Goal: Information Seeking & Learning: Learn about a topic

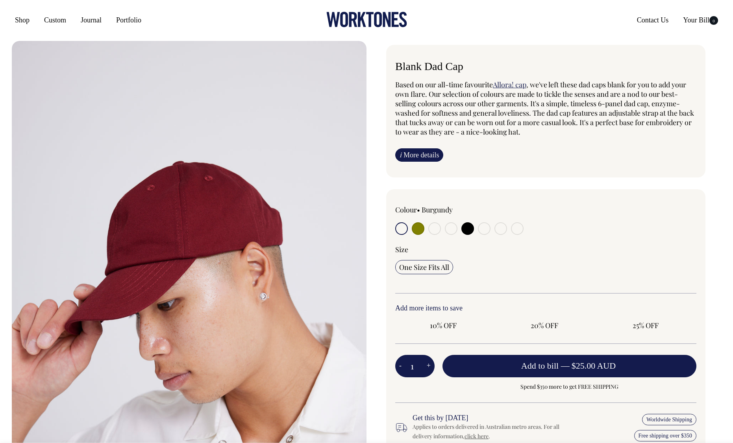
radio input "true"
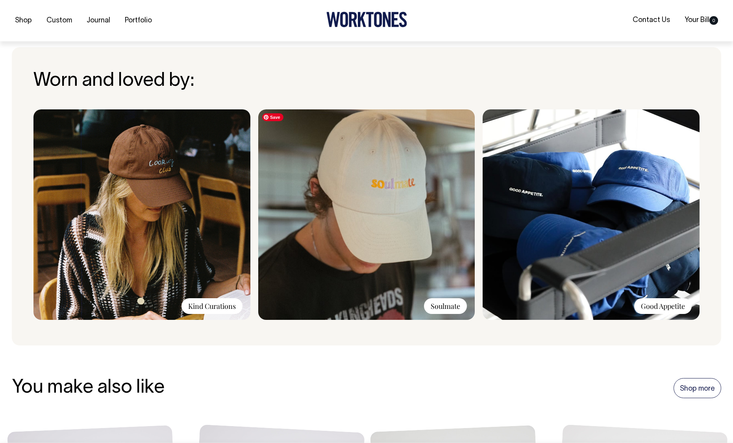
scroll to position [554, 0]
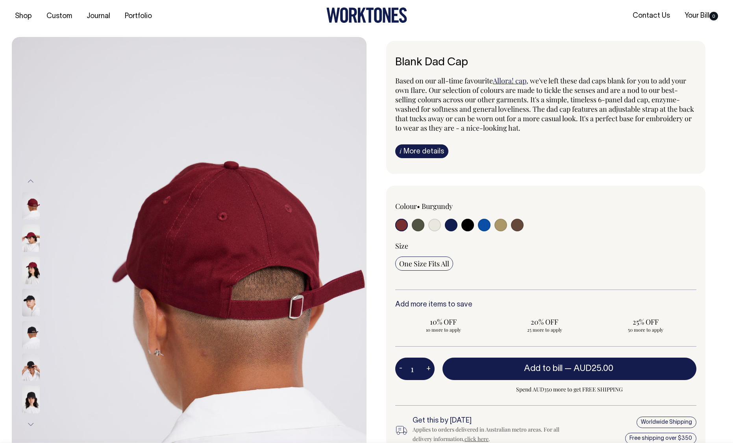
scroll to position [4, 0]
click at [401, 221] on input "radio" at bounding box center [401, 225] width 13 height 13
click at [451, 225] on input "radio" at bounding box center [451, 225] width 13 height 13
radio input "true"
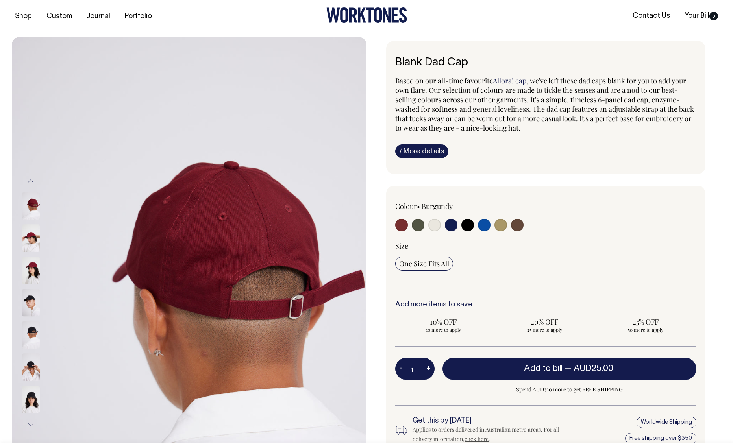
select select "Dark Navy"
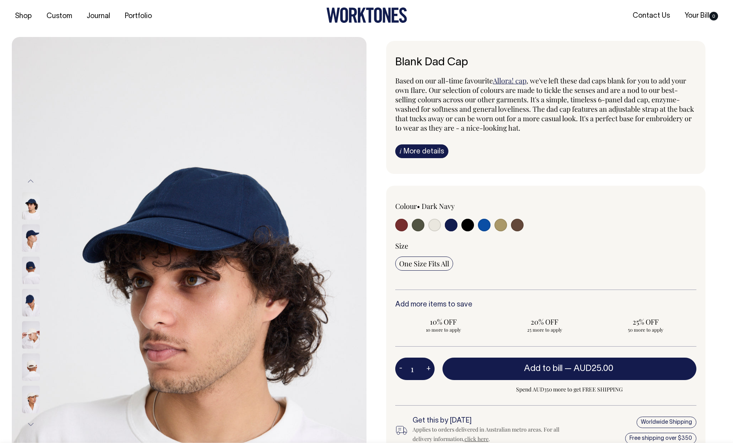
click at [468, 225] on input "radio" at bounding box center [467, 225] width 13 height 13
radio input "true"
select select "Black"
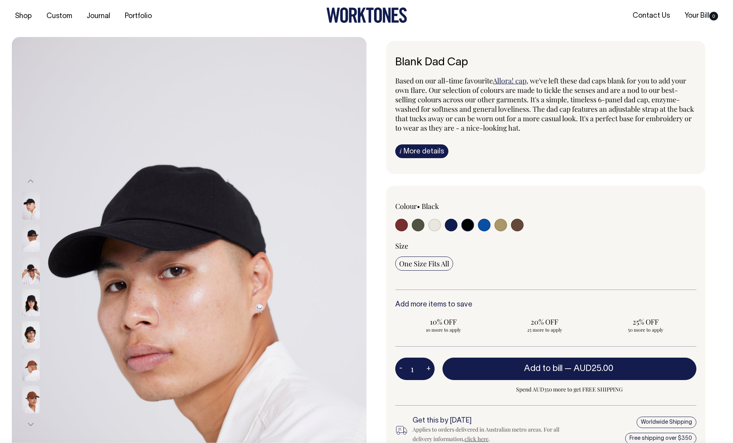
click at [428, 229] on div at bounding box center [455, 226] width 120 height 15
click at [438, 223] on input "radio" at bounding box center [434, 225] width 13 height 13
radio input "true"
select select "Natural"
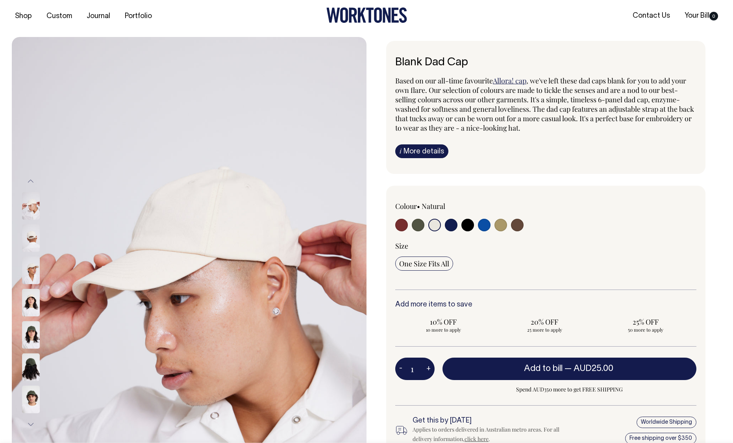
click at [28, 236] on img at bounding box center [31, 239] width 18 height 28
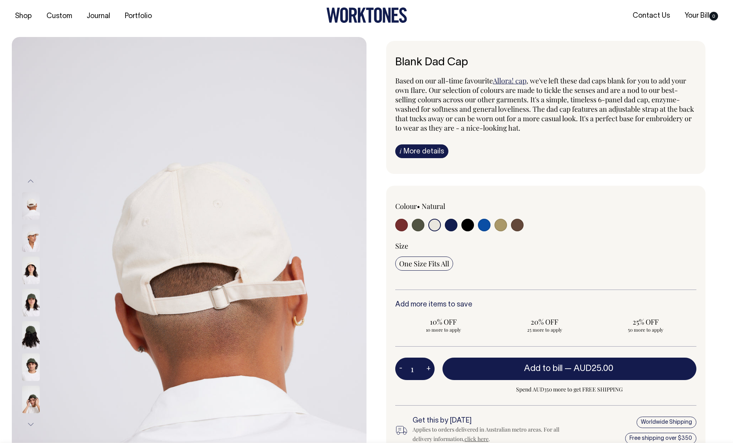
click at [31, 271] on img at bounding box center [31, 271] width 18 height 28
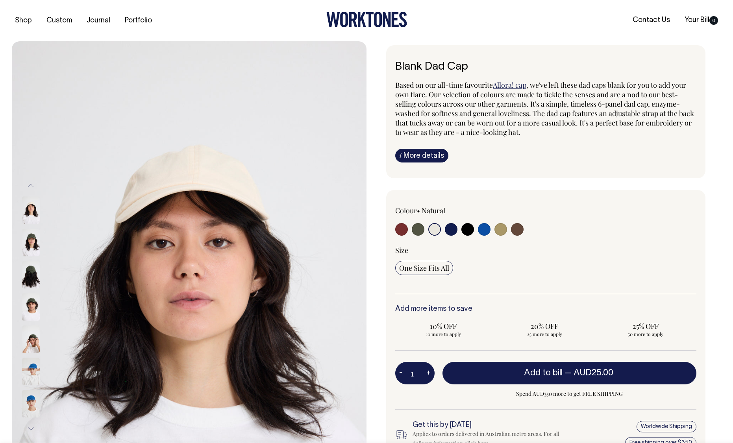
click at [424, 157] on link "i More details" at bounding box center [421, 156] width 53 height 14
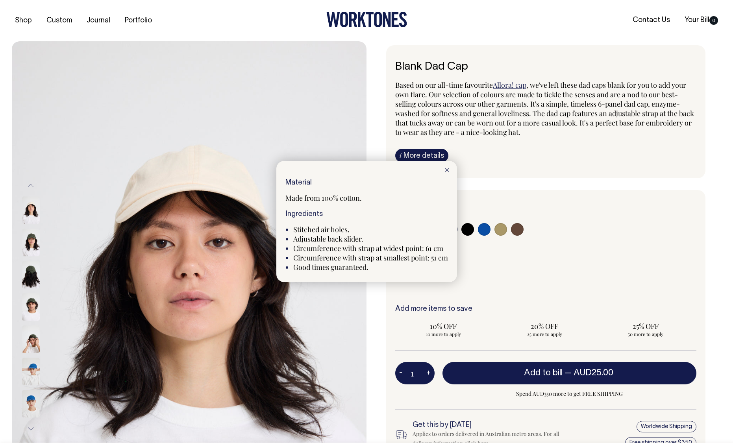
click at [447, 172] on icon at bounding box center [447, 170] width 4 height 4
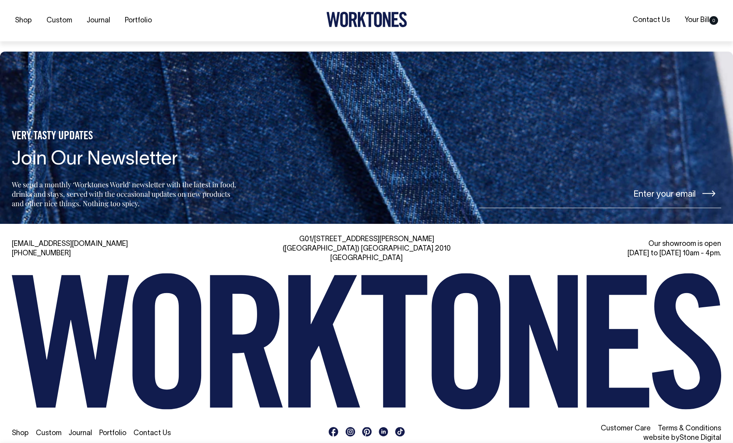
scroll to position [1228, 0]
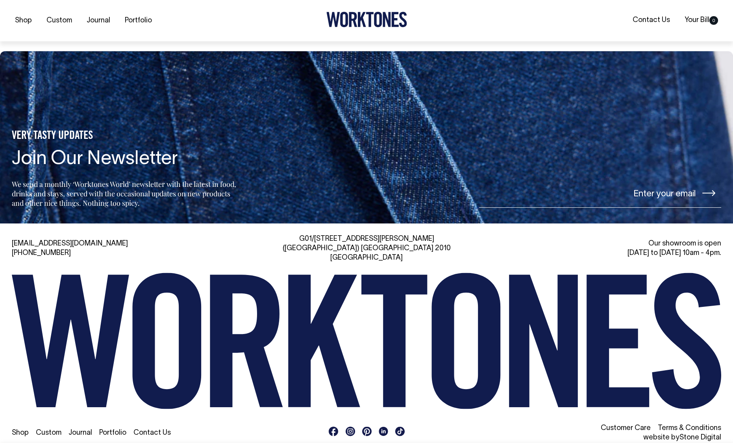
click at [155, 430] on link "Contact Us" at bounding box center [151, 433] width 37 height 7
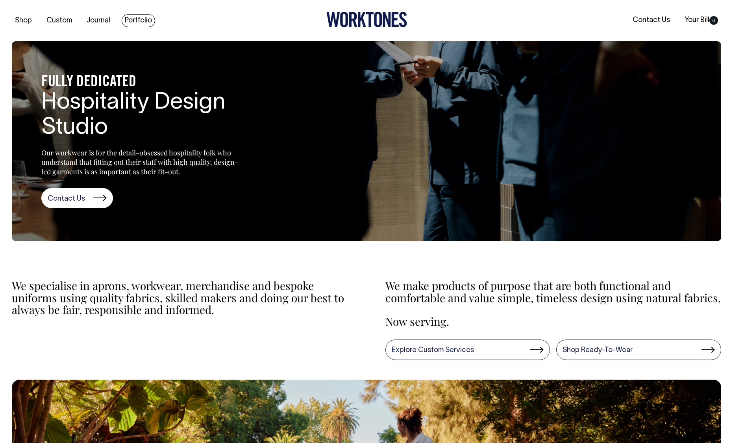
click at [131, 19] on link "Portfolio" at bounding box center [138, 20] width 33 height 13
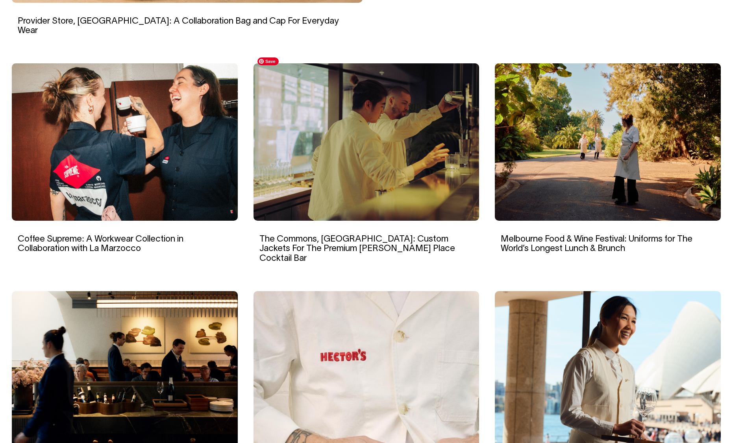
scroll to position [498, 0]
click at [620, 134] on img at bounding box center [608, 141] width 226 height 157
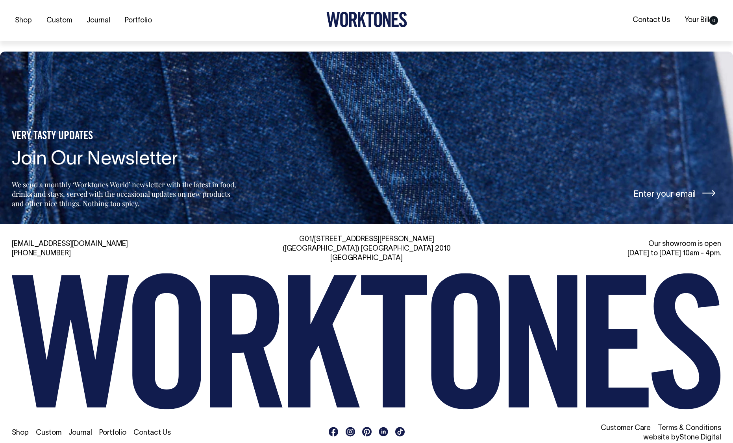
scroll to position [4790, 0]
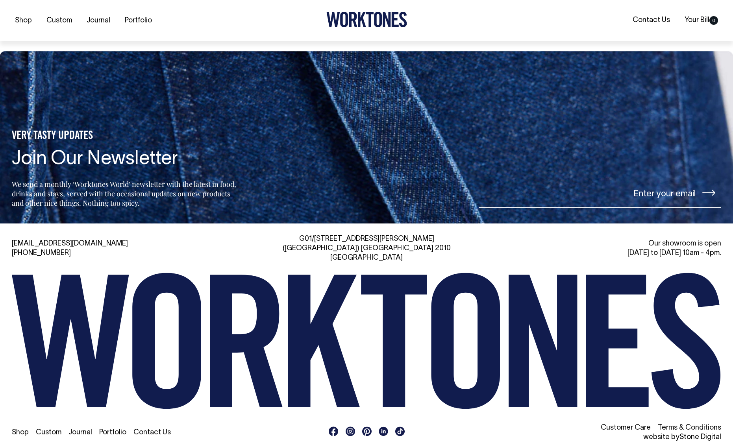
click at [51, 429] on link "Custom" at bounding box center [49, 432] width 26 height 7
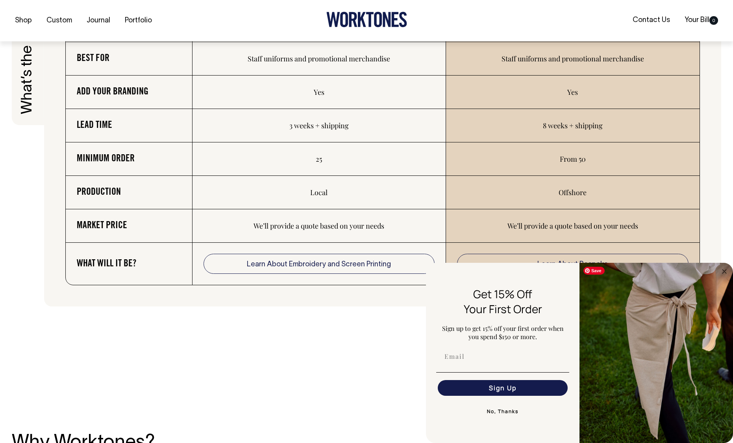
scroll to position [1374, 0]
click at [726, 272] on circle "Close dialog" at bounding box center [724, 271] width 9 height 9
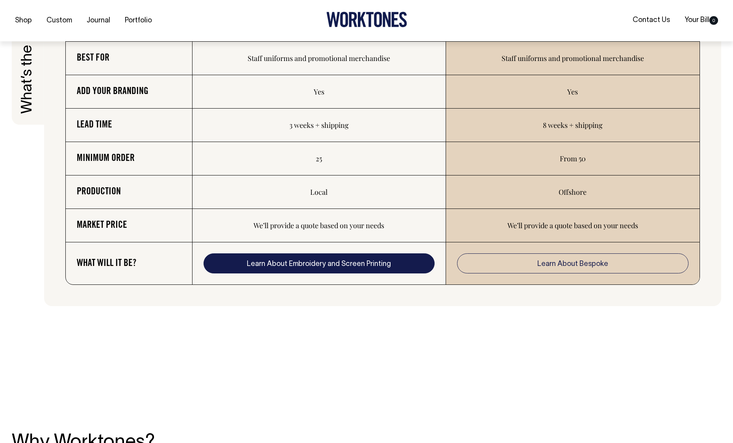
click at [365, 263] on link "Learn About Embroidery and Screen Printing" at bounding box center [318, 263] width 231 height 20
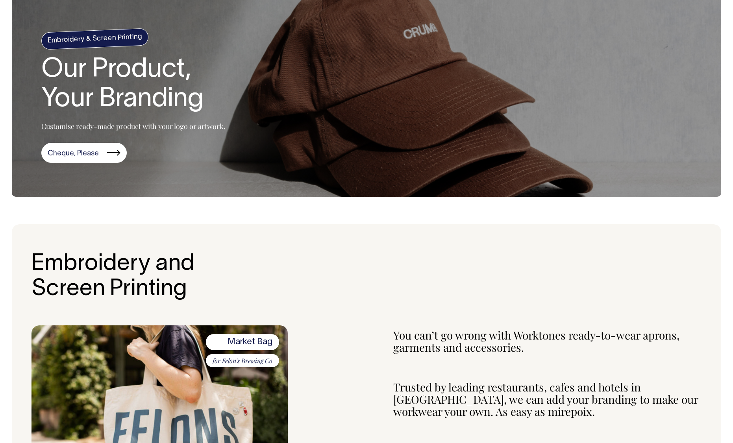
scroll to position [45, 0]
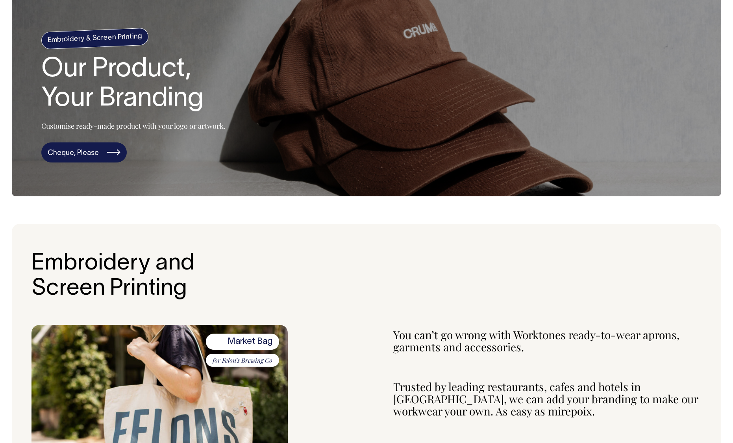
click at [90, 149] on link "Cheque, Please" at bounding box center [83, 152] width 85 height 20
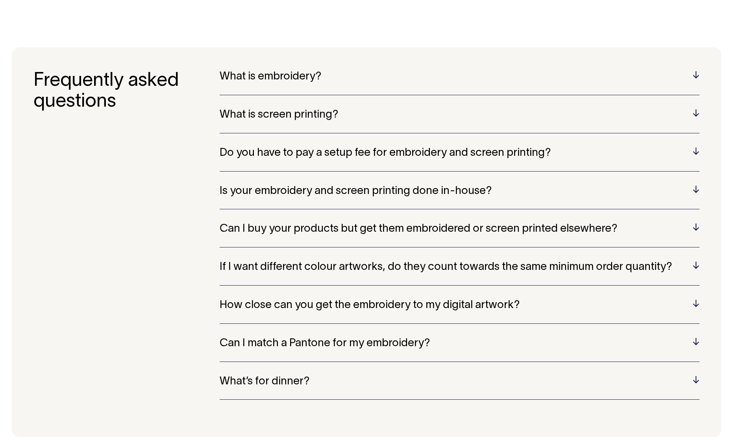
scroll to position [1716, 0]
click at [697, 265] on h5 "If I want different colour artworks, do they count towards the same minimum ord…" at bounding box center [460, 267] width 480 height 12
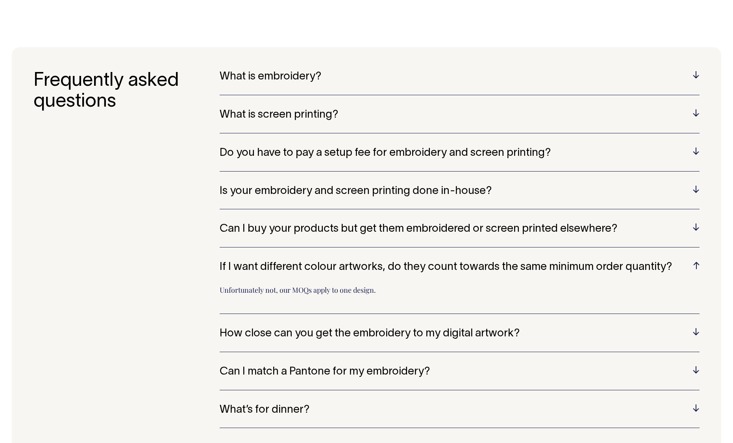
click at [696, 335] on h5 "How close can you get the embroidery to my digital artwork?" at bounding box center [460, 334] width 480 height 12
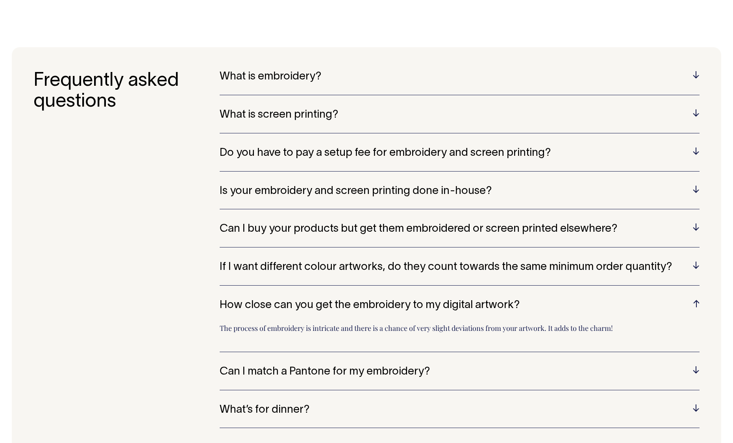
click at [697, 372] on h5 "Can I match a Pantone for my embroidery?" at bounding box center [460, 372] width 480 height 12
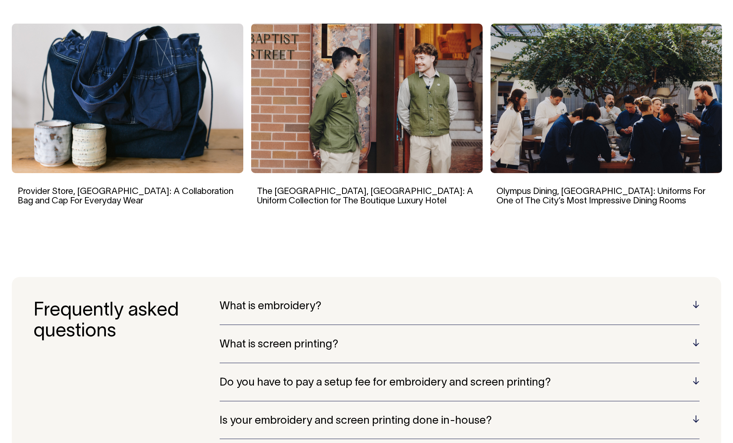
scroll to position [1486, 0]
click at [697, 303] on h5 "What is embroidery?" at bounding box center [460, 307] width 480 height 12
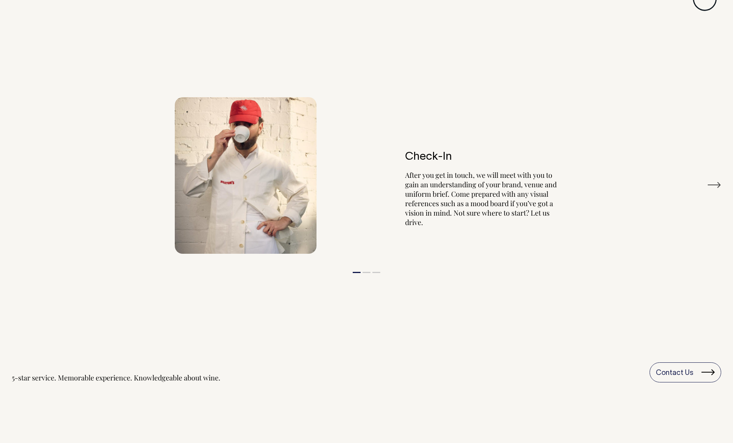
scroll to position [957, 0]
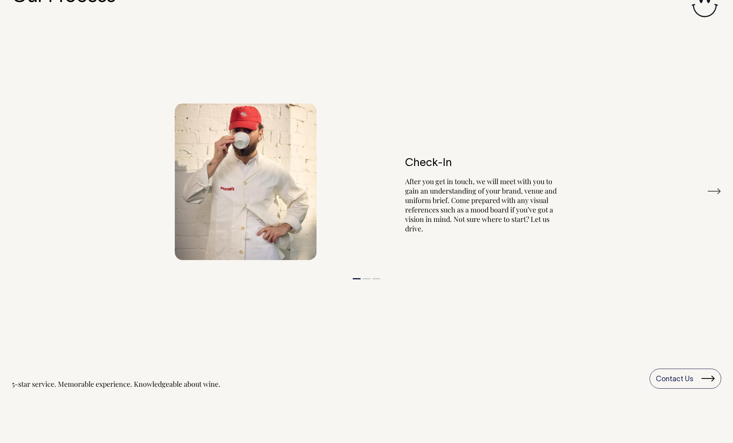
click at [715, 191] on button "Next" at bounding box center [714, 191] width 14 height 12
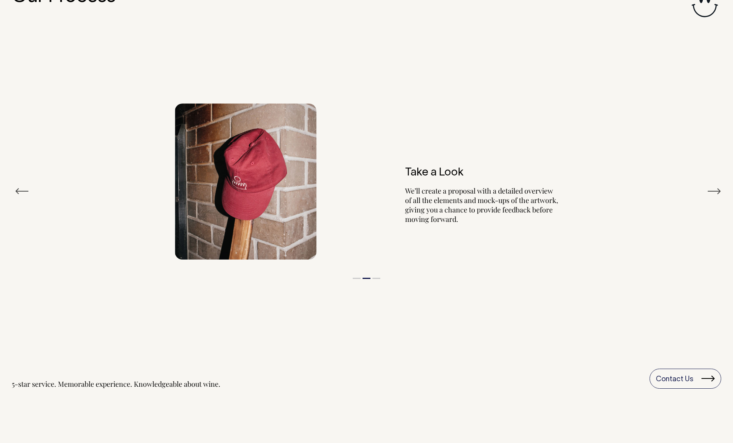
click at [715, 191] on button "Next" at bounding box center [714, 191] width 14 height 12
